Goal: Find specific page/section: Locate a particular part of the current website

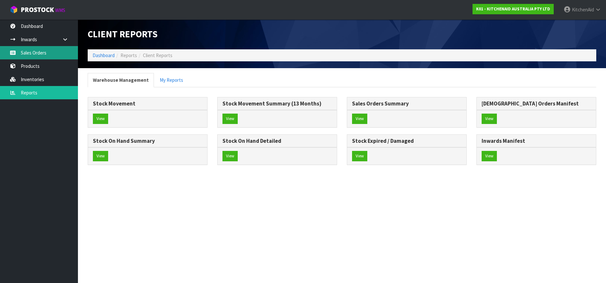
click at [30, 50] on link "Sales Orders" at bounding box center [39, 52] width 78 height 13
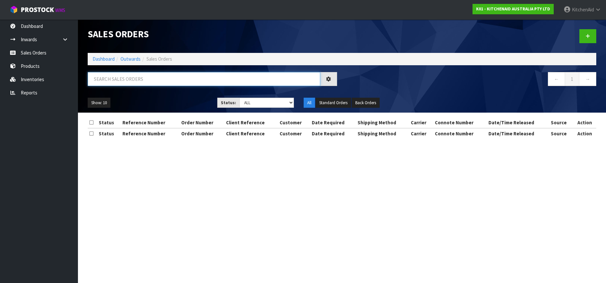
click at [107, 78] on input "text" at bounding box center [204, 79] width 232 height 14
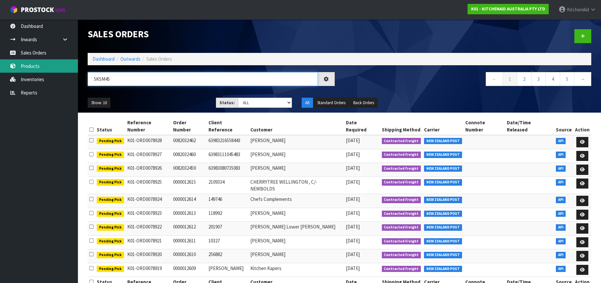
type input "5KSM45"
click at [39, 68] on link "Products" at bounding box center [39, 65] width 78 height 13
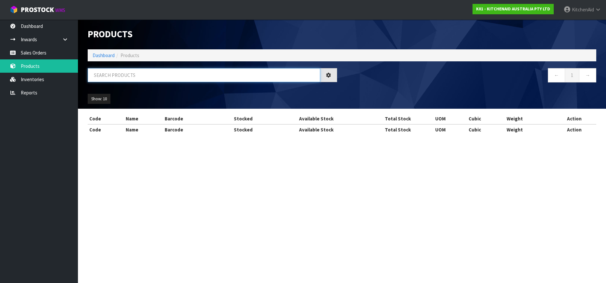
click at [107, 74] on input "text" at bounding box center [204, 75] width 232 height 14
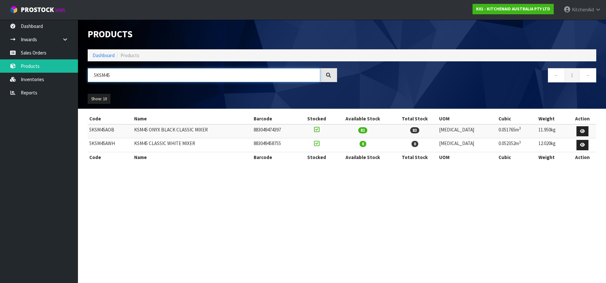
type input "5KSM45"
click at [100, 130] on td "5KSM45AOB" at bounding box center [110, 131] width 45 height 14
copy td "5KSM45AOB"
